Goal: Contribute content

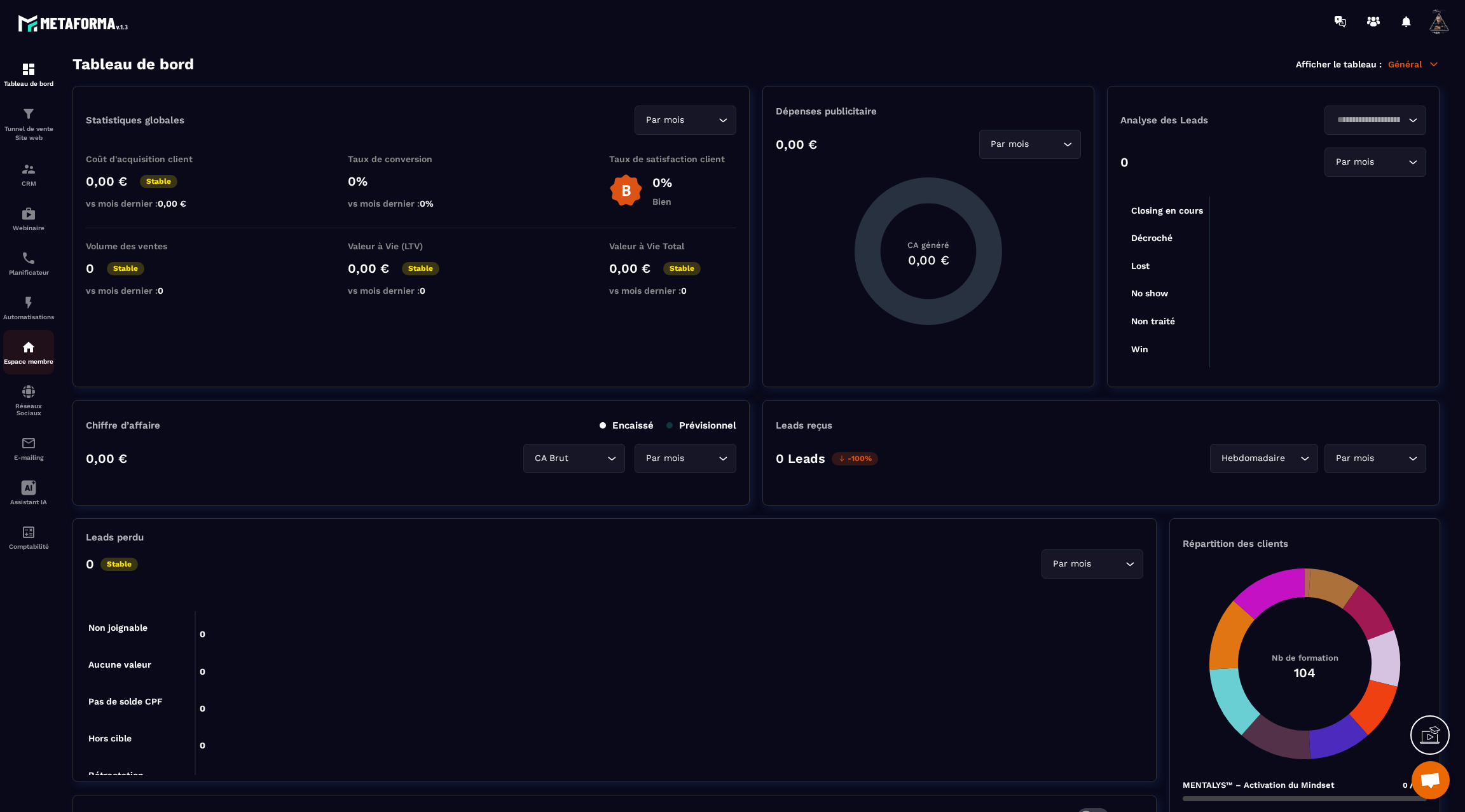
click at [24, 354] on img at bounding box center [29, 348] width 16 height 16
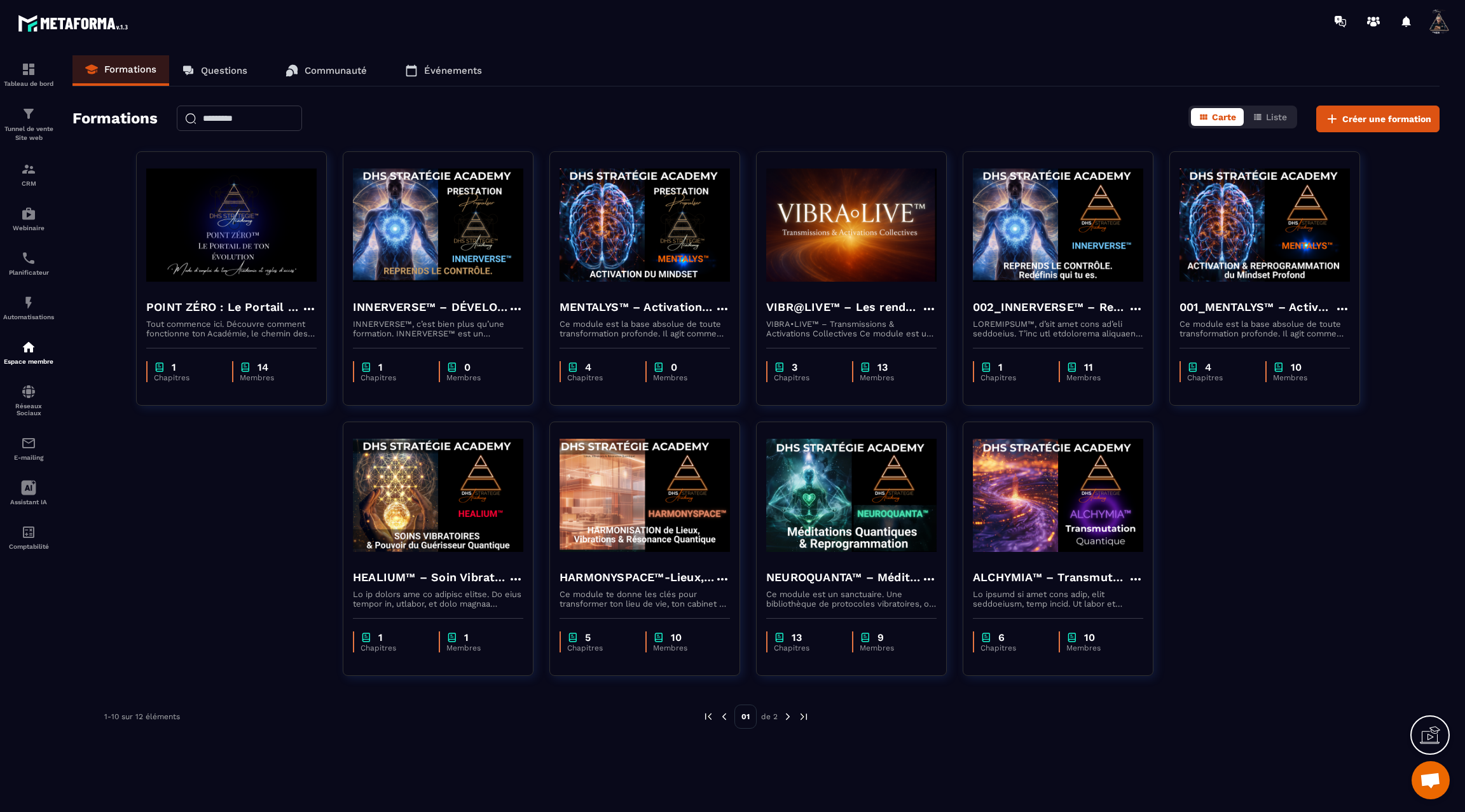
click at [788, 717] on img at bounding box center [788, 717] width 12 height 12
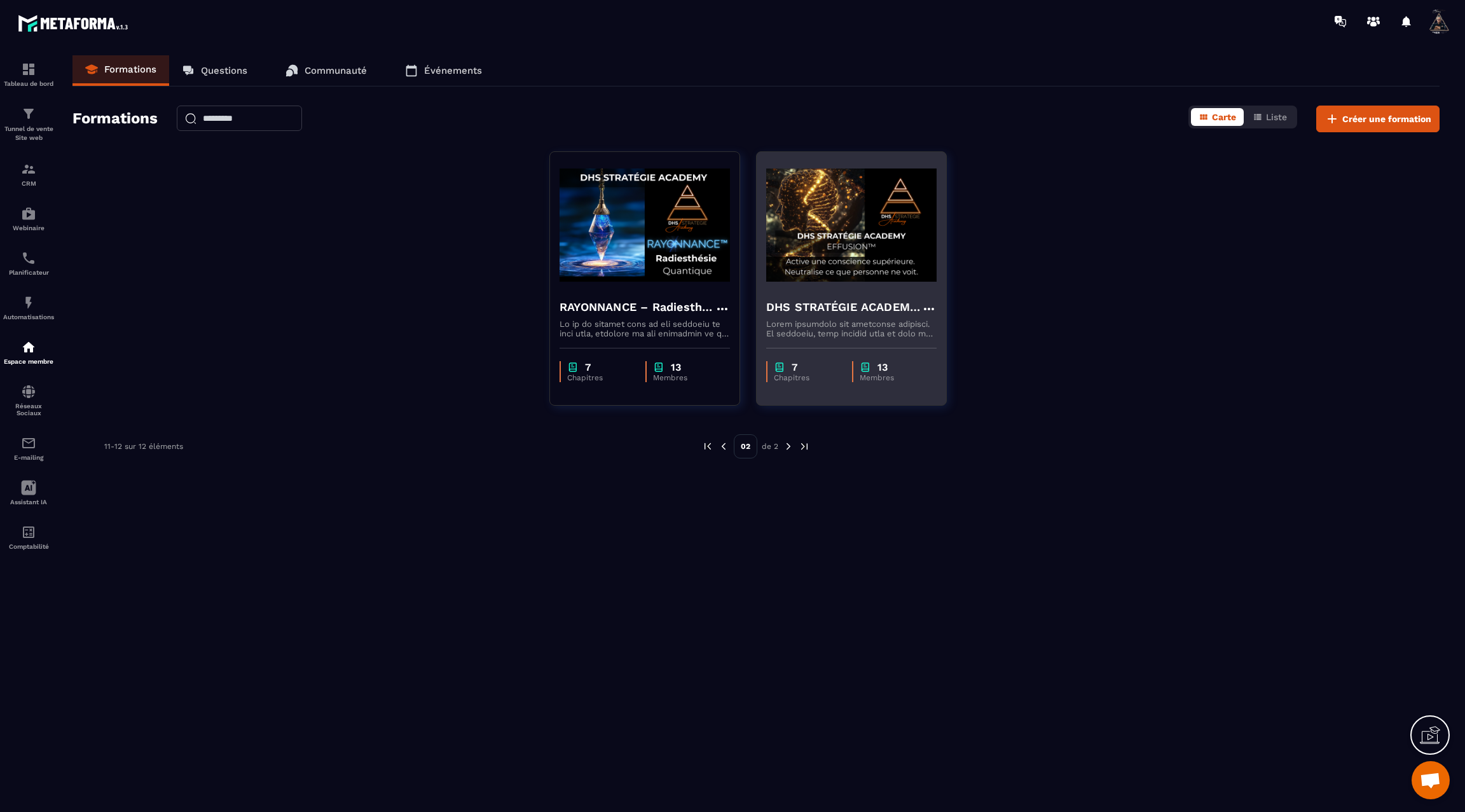
click at [817, 299] on h4 "DHS STRATÉGIE ACADEMY™ – EFFUSION" at bounding box center [844, 307] width 155 height 18
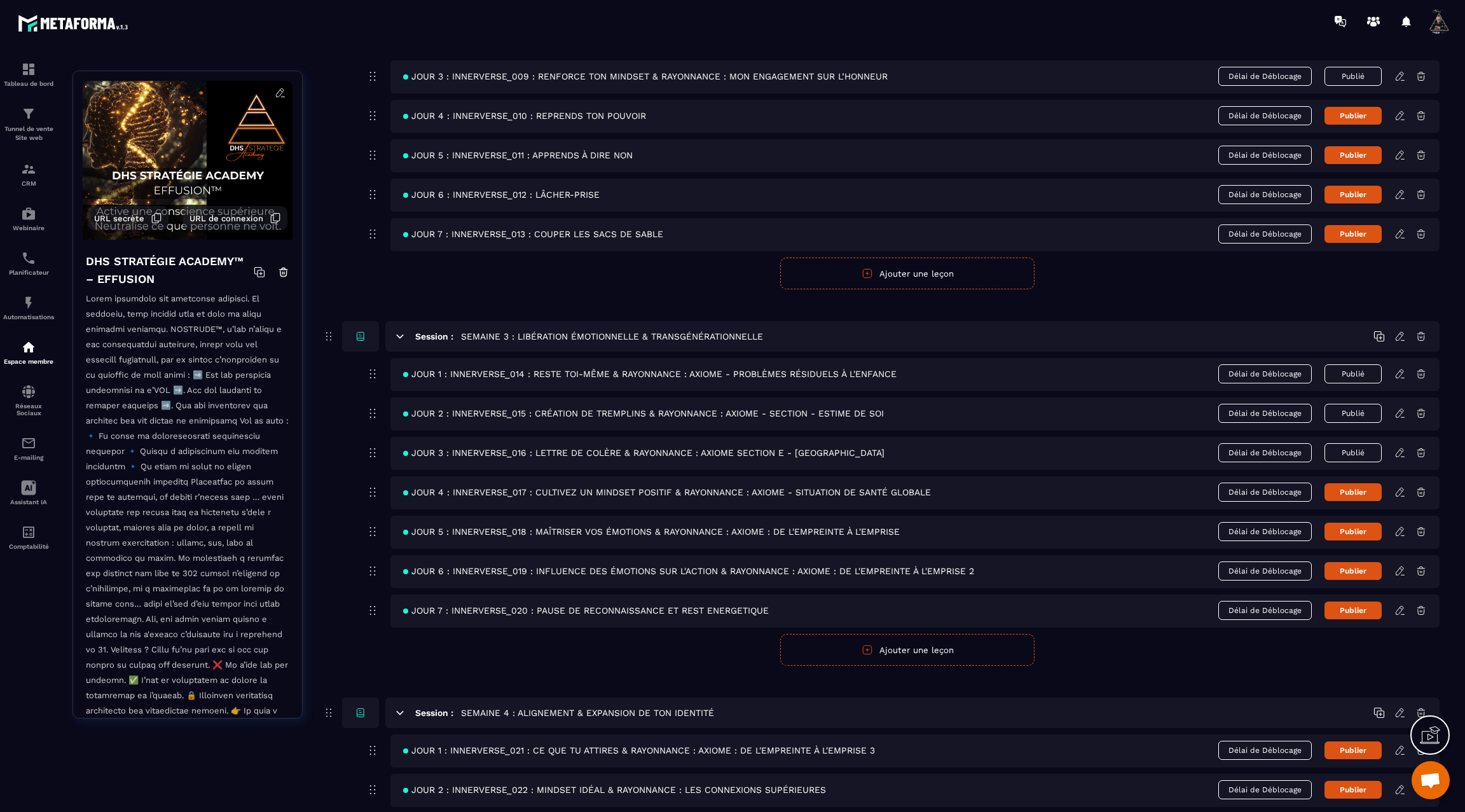
scroll to position [634, 0]
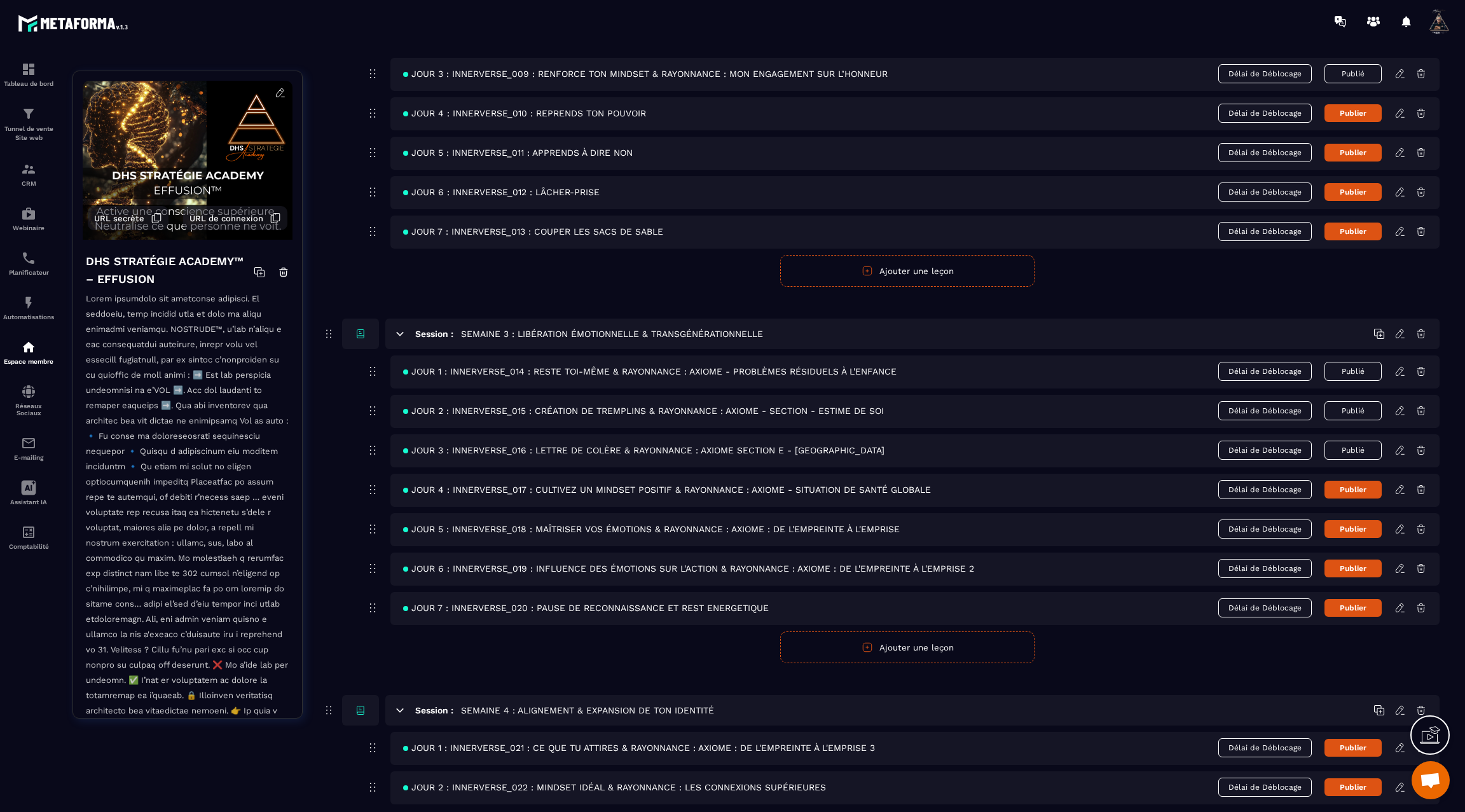
click at [1402, 446] on icon at bounding box center [1401, 450] width 12 height 12
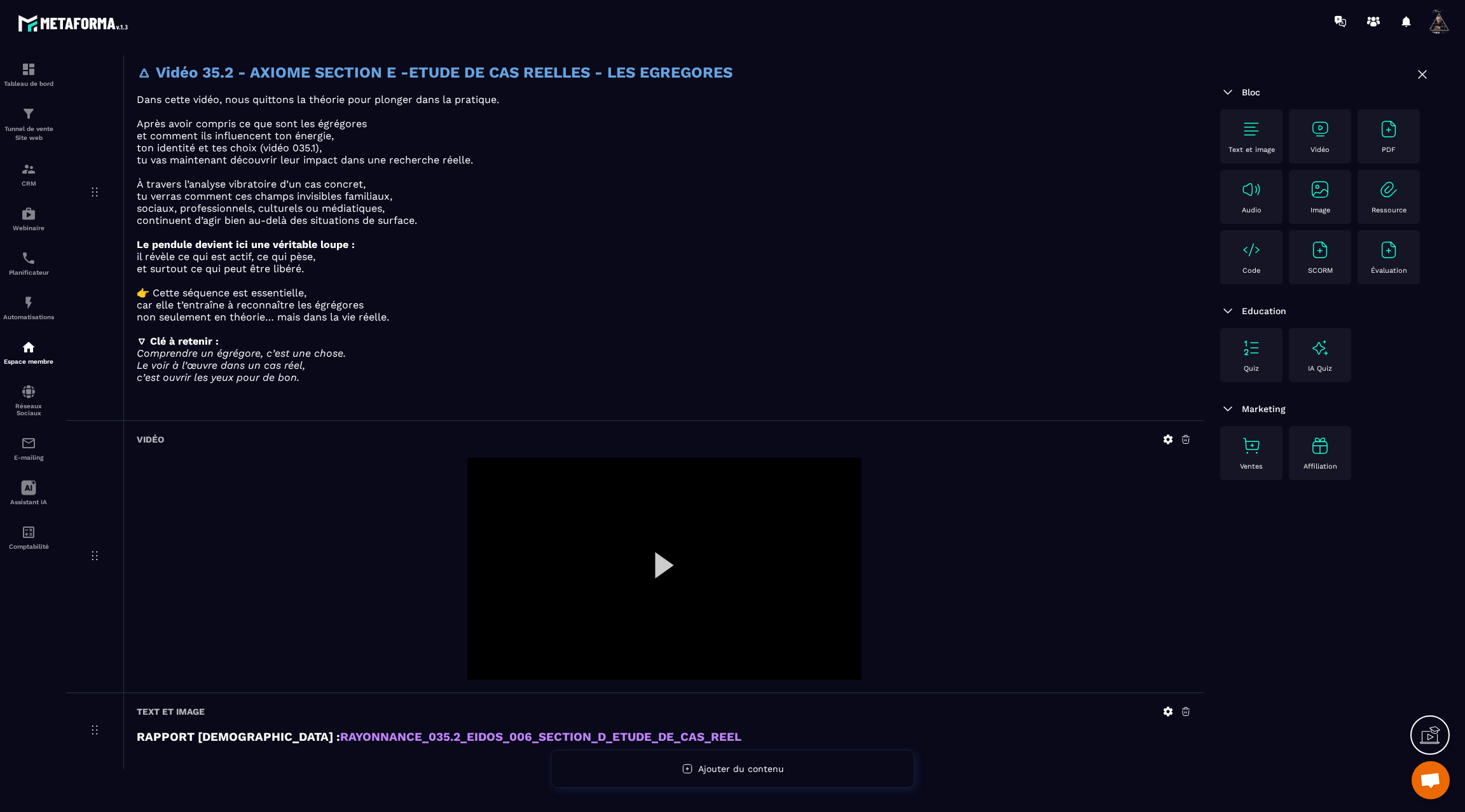
scroll to position [2410, 0]
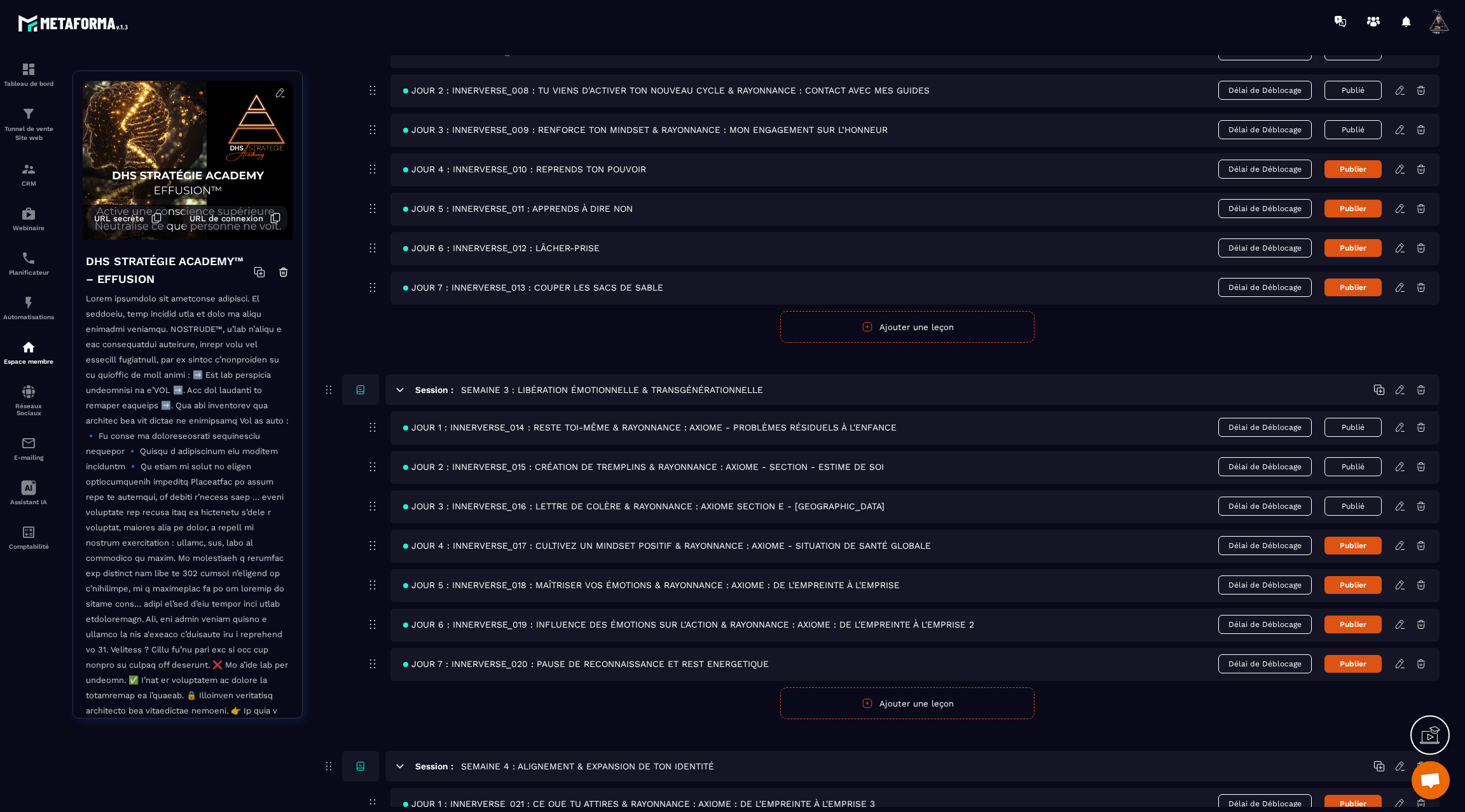
scroll to position [580, 0]
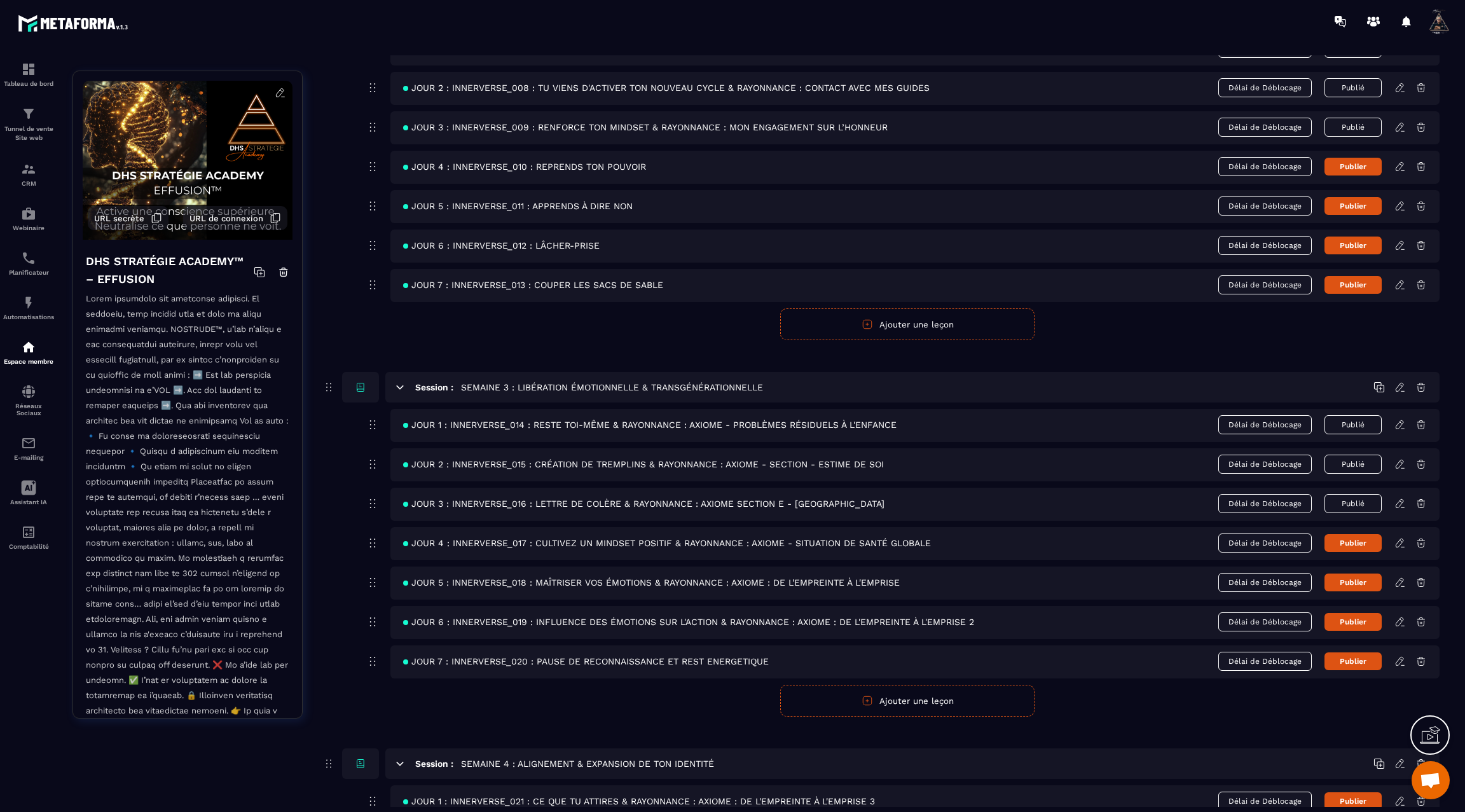
click at [1398, 537] on icon at bounding box center [1401, 543] width 12 height 12
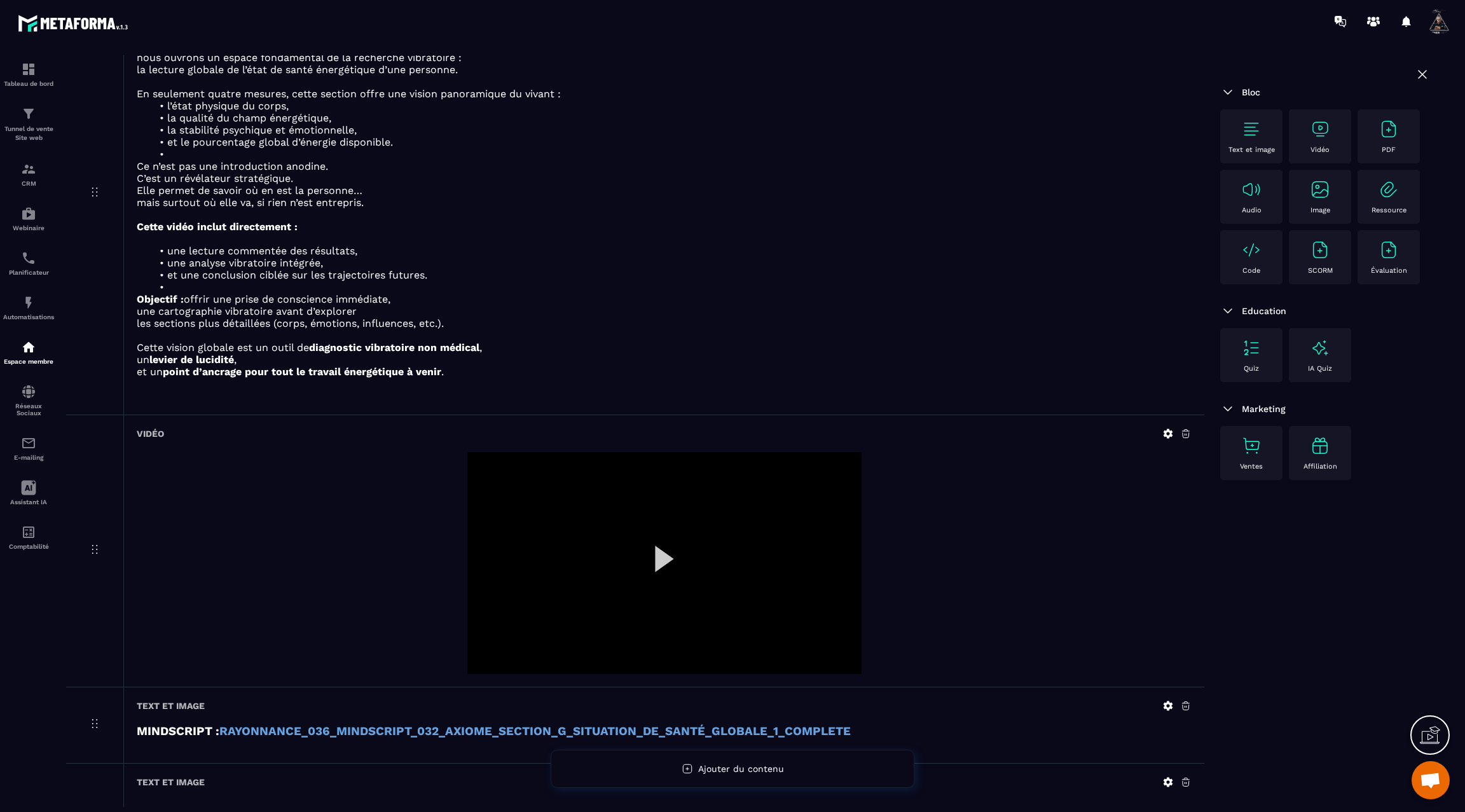
scroll to position [1087, 0]
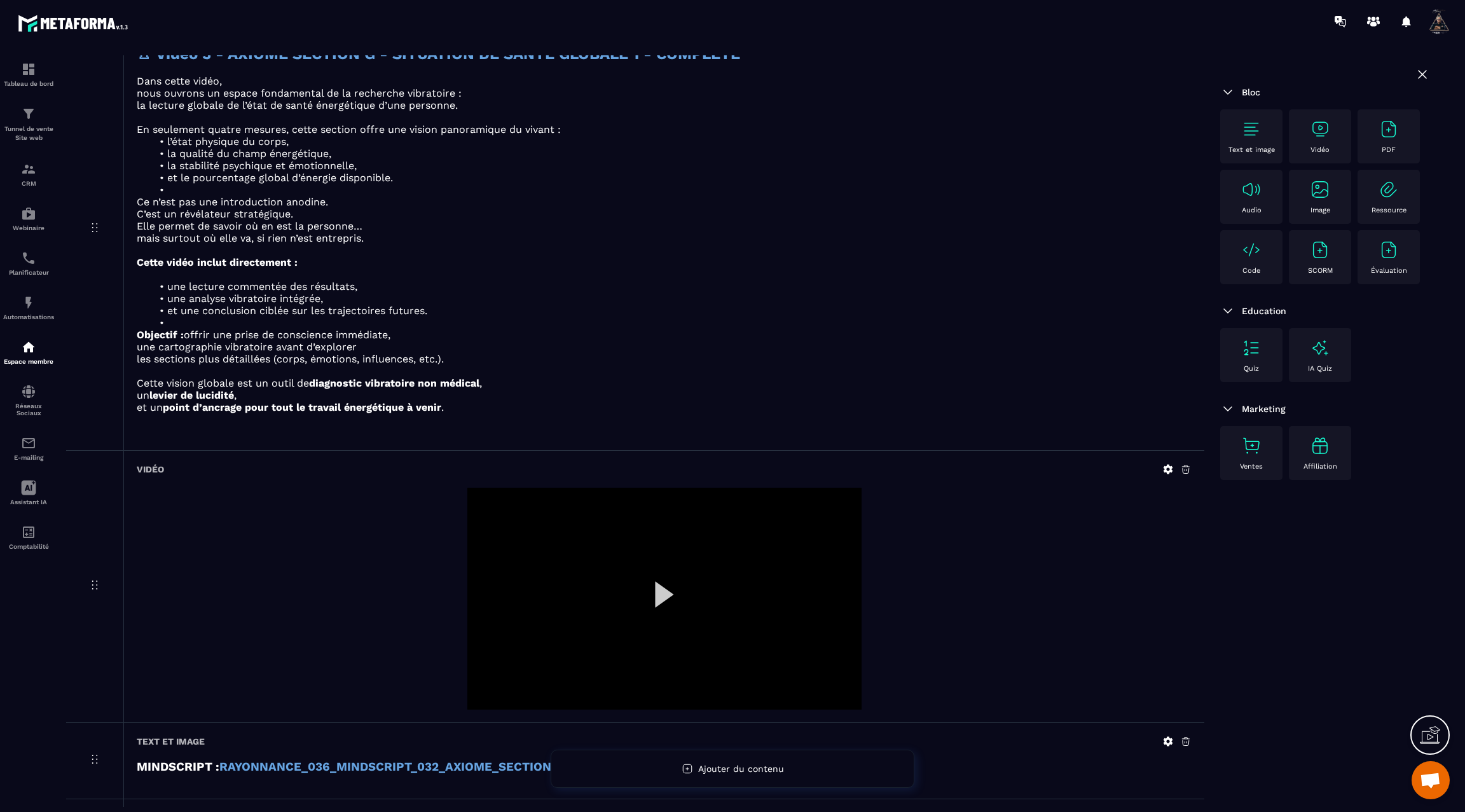
click at [1166, 464] on icon at bounding box center [1169, 469] width 10 height 10
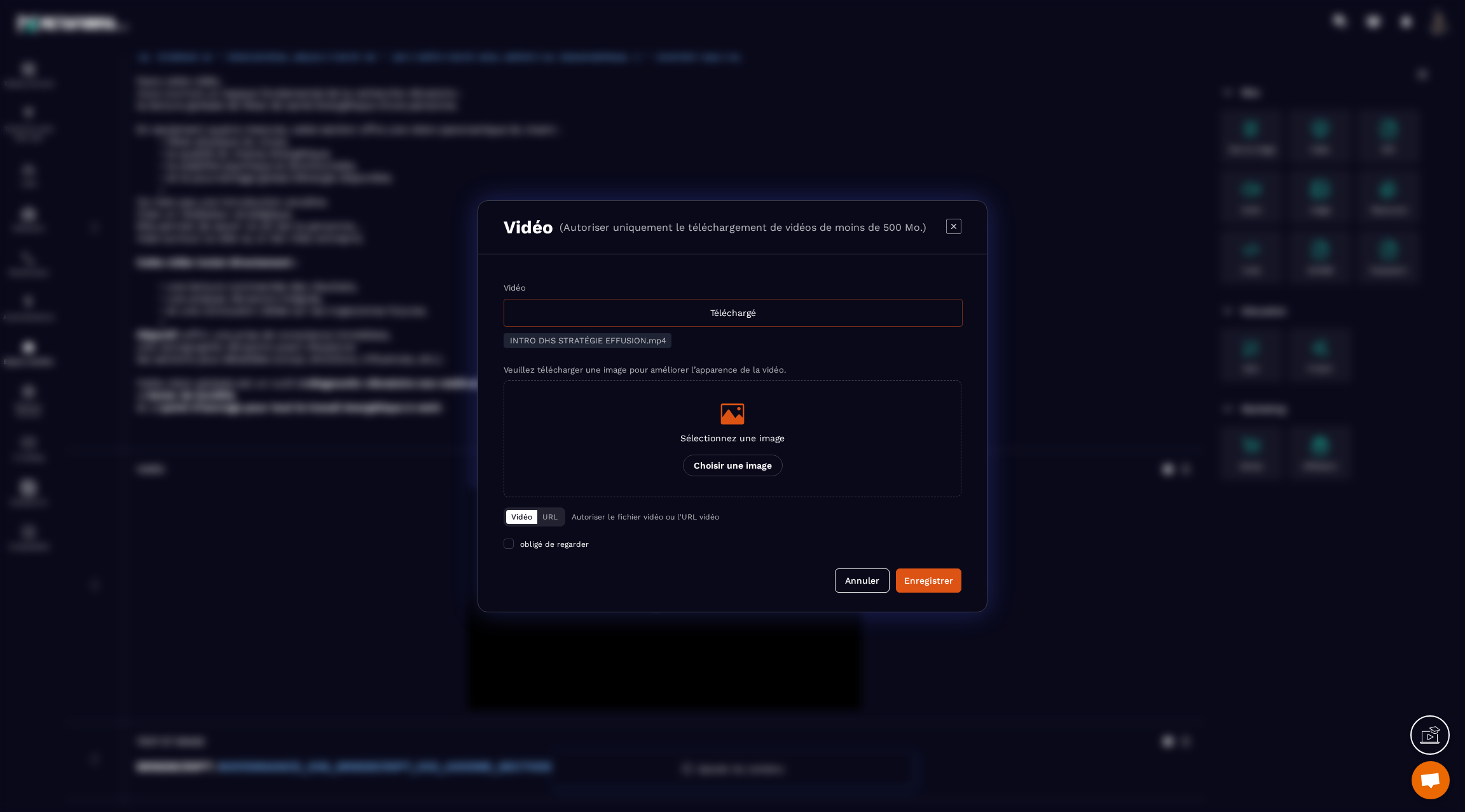
click at [727, 314] on div "Téléchargé" at bounding box center [732, 313] width 459 height 28
click at [0, 0] on input "Vidéo Téléchargé" at bounding box center [0, 0] width 0 height 0
click at [928, 577] on div "Enregistrer" at bounding box center [928, 579] width 49 height 13
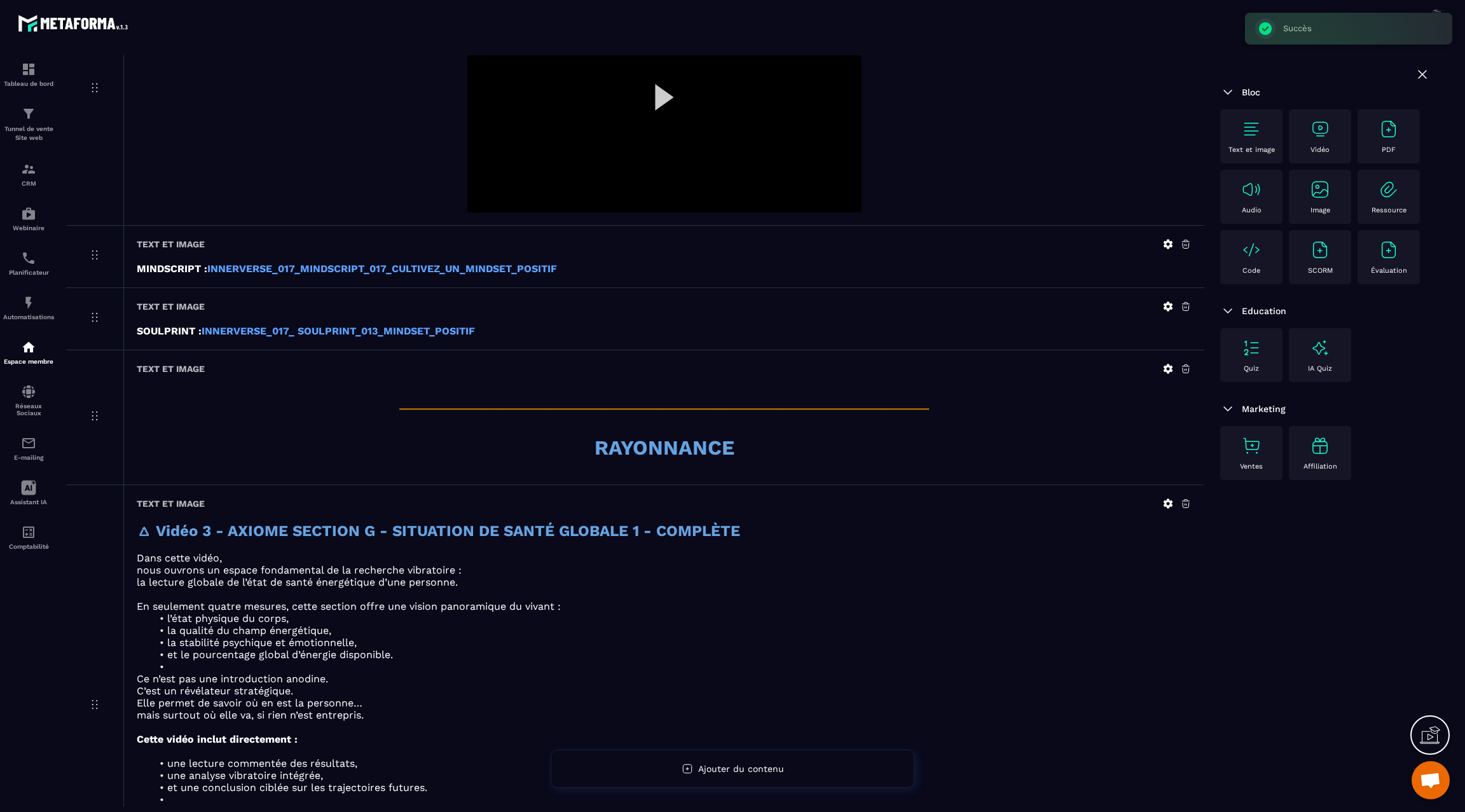
scroll to position [613, 0]
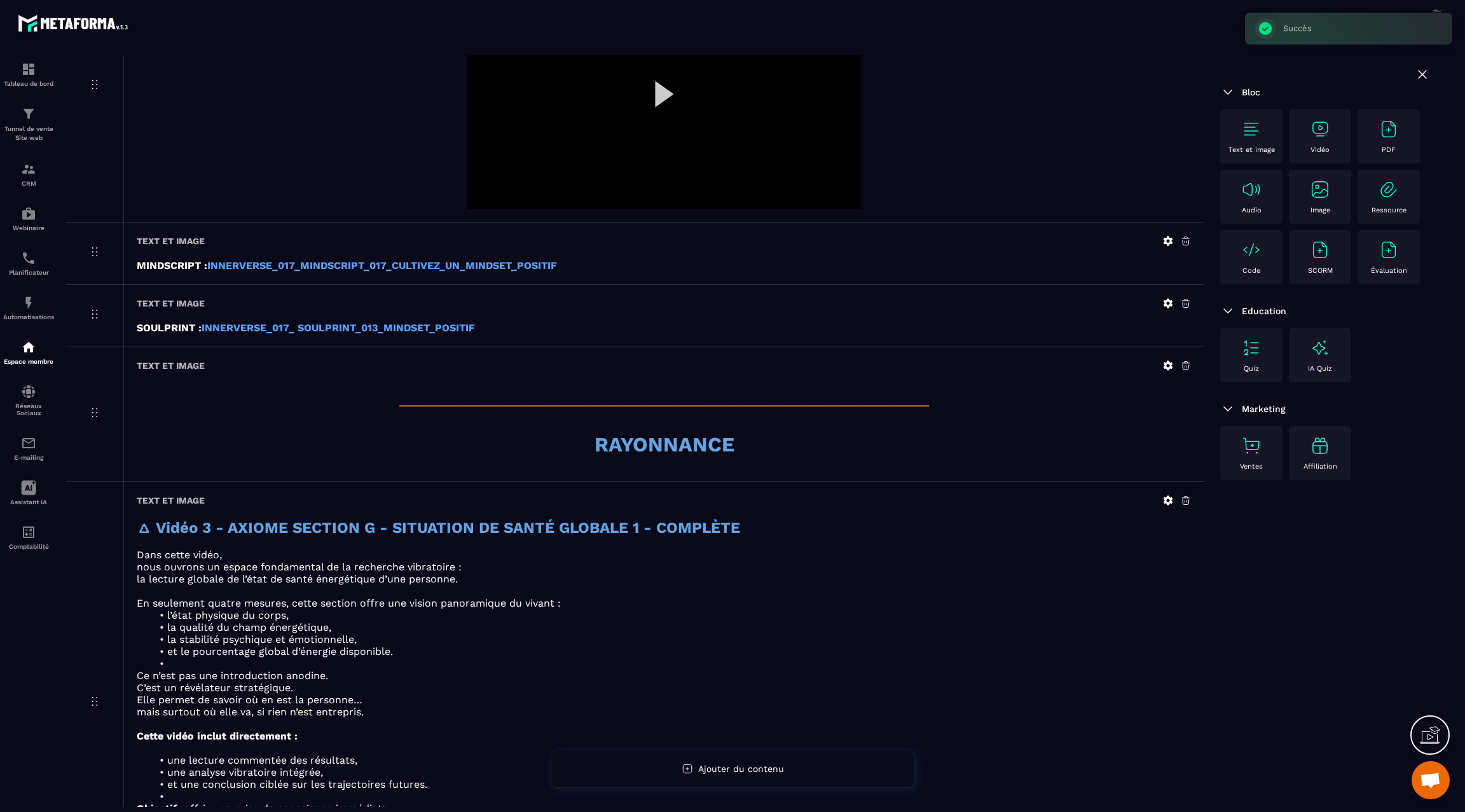
click at [1168, 496] on icon at bounding box center [1168, 500] width 12 height 12
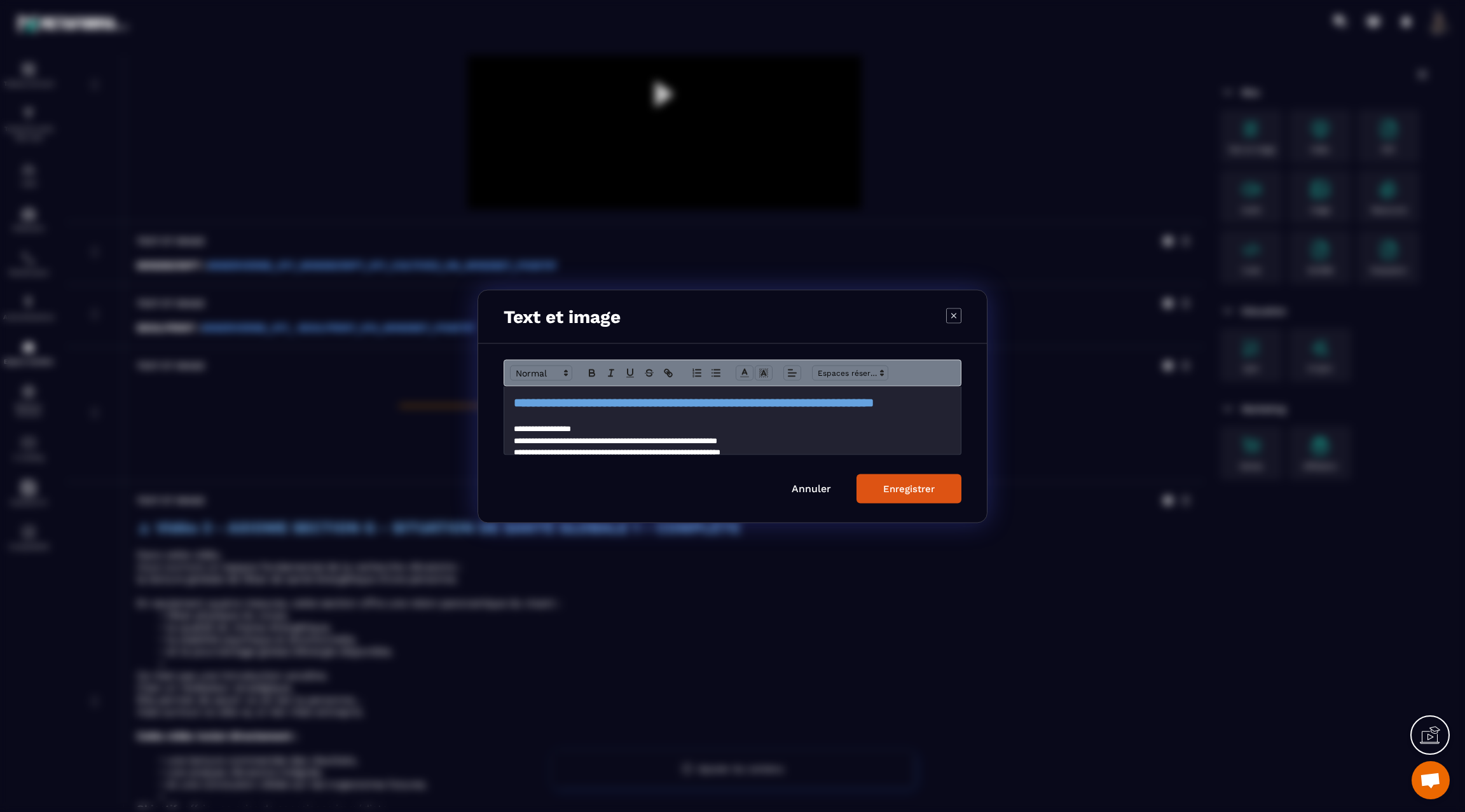
click at [571, 402] on strong "**********" at bounding box center [693, 402] width 359 height 12
click at [931, 490] on div "Enregistrer" at bounding box center [909, 488] width 52 height 12
